Goal: Task Accomplishment & Management: Manage account settings

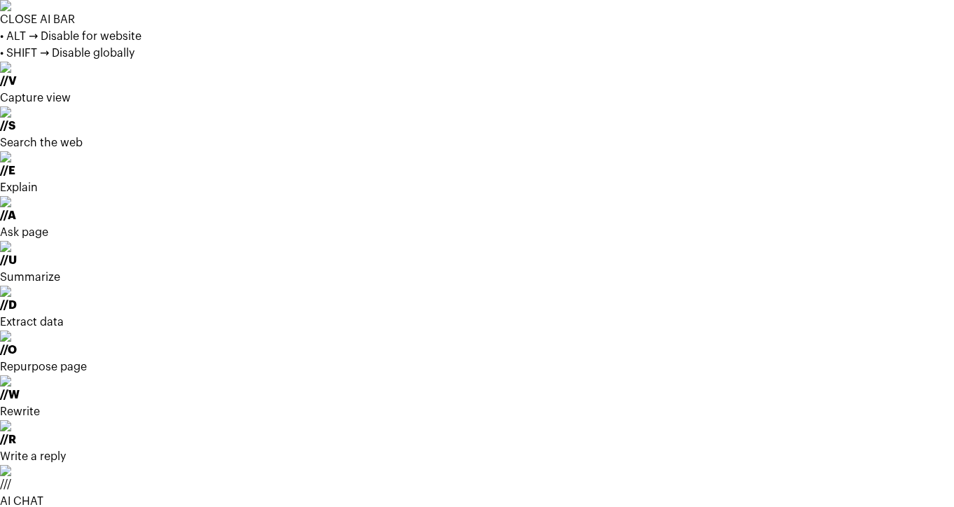
scroll to position [318, 0]
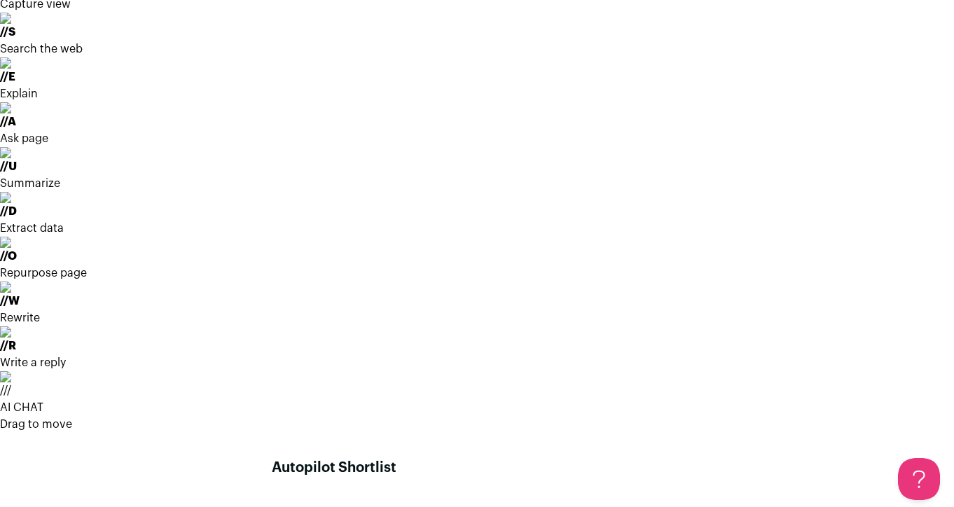
scroll to position [100, 0]
